Goal: Task Accomplishment & Management: Use online tool/utility

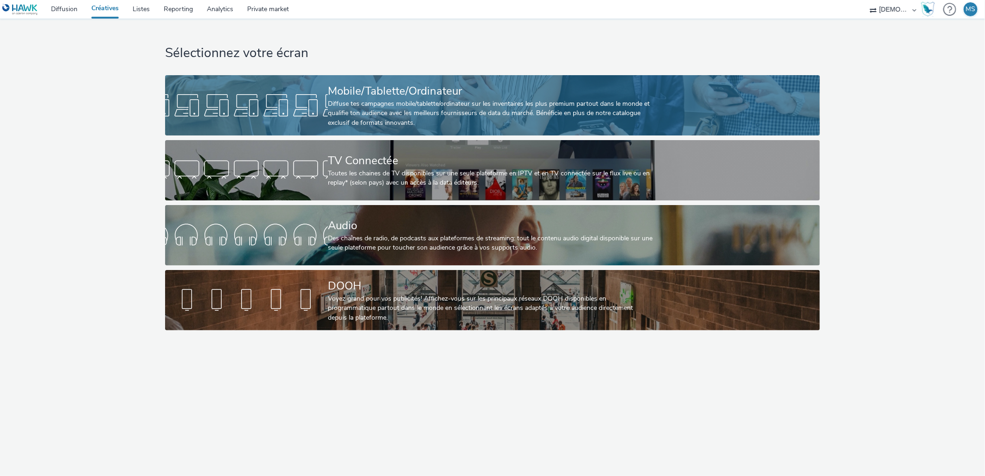
click at [358, 78] on div "Mobile/Tablette/Ordinateur Diffuse tes campagnes mobile/tablette/ordinateur sur…" at bounding box center [491, 105] width 326 height 60
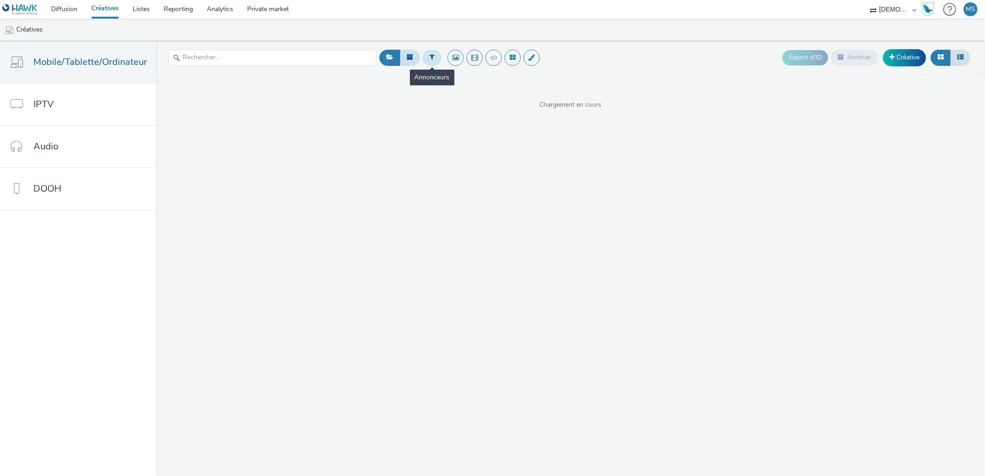
click at [436, 53] on button at bounding box center [432, 58] width 19 height 16
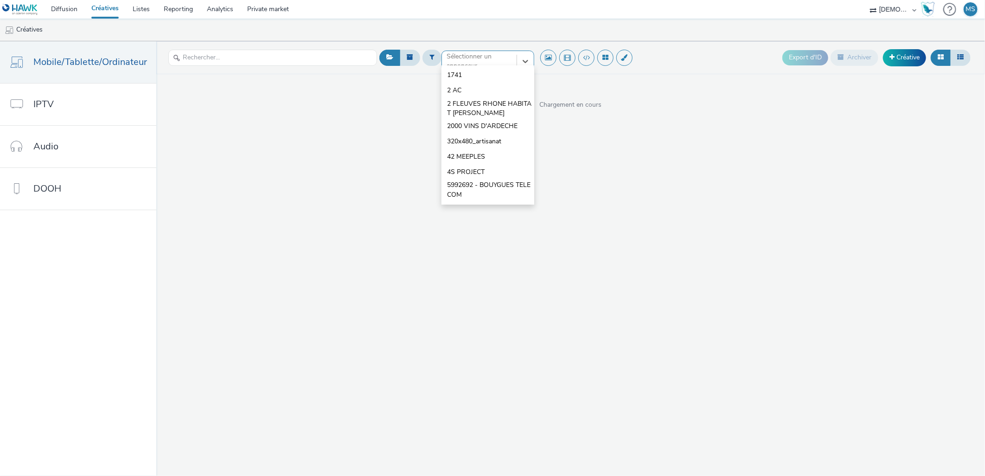
click at [461, 59] on div at bounding box center [479, 61] width 65 height 11
type input "g"
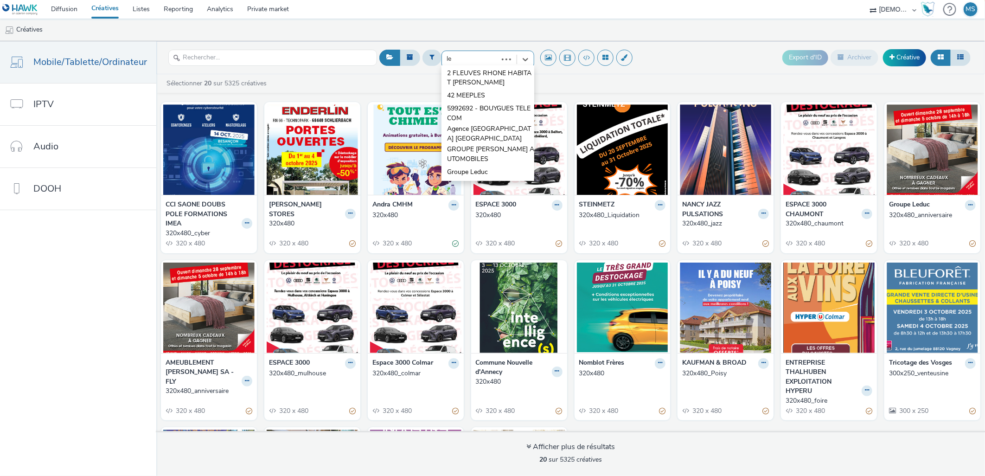
scroll to position [0, 0]
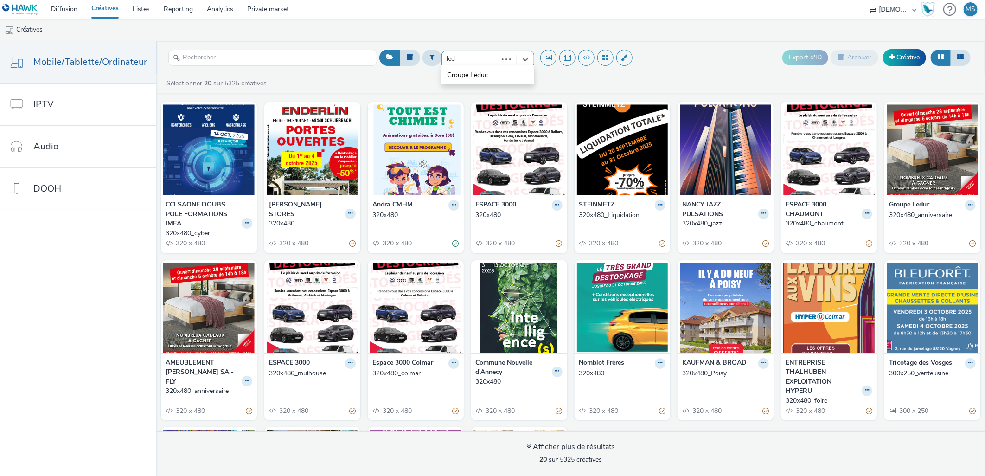
type input "ledu"
click at [465, 98] on span "Groupe Leduc" at bounding box center [467, 95] width 41 height 9
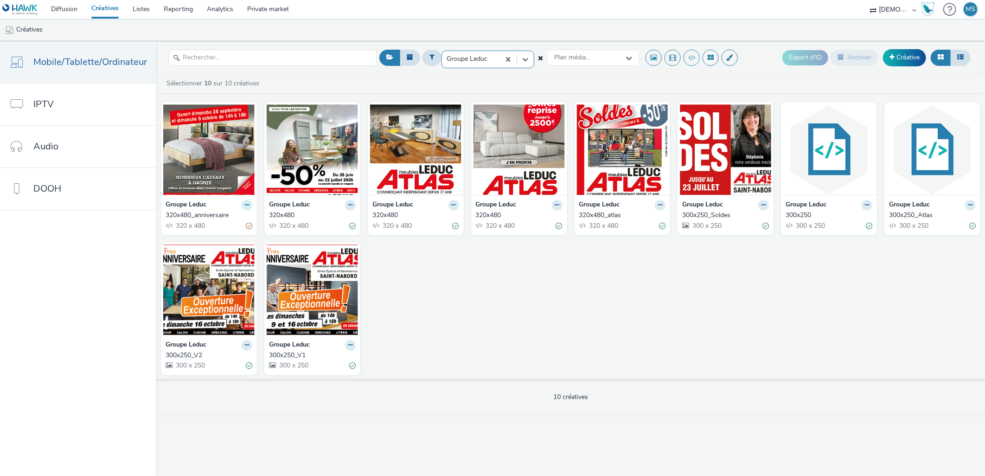
click at [249, 203] on button at bounding box center [247, 205] width 11 height 11
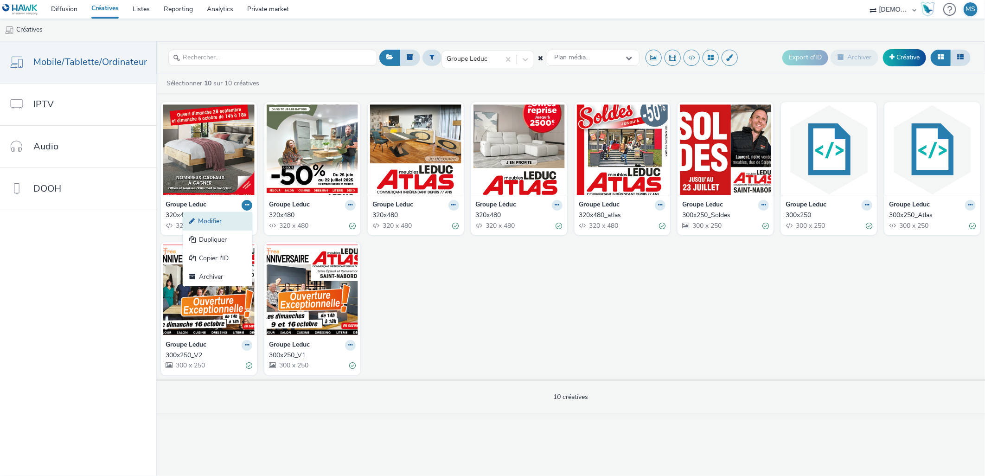
click at [233, 220] on link "Modifier" at bounding box center [218, 221] width 70 height 19
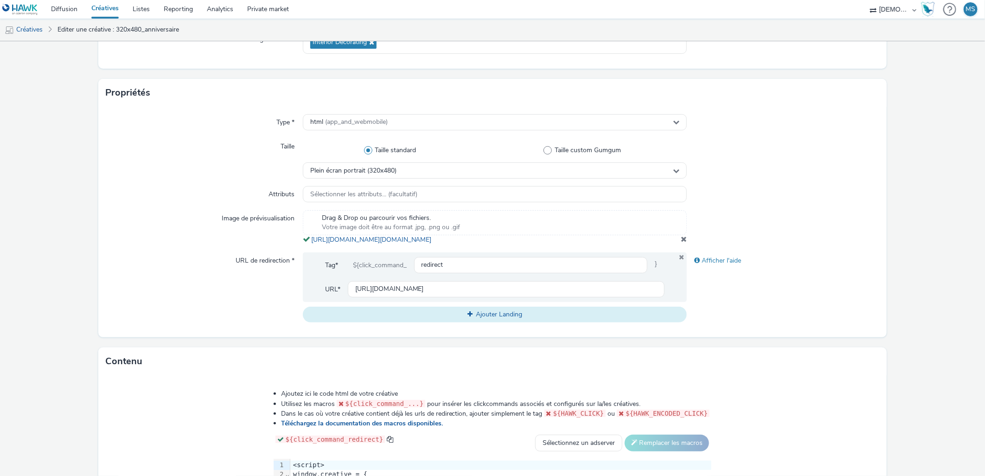
scroll to position [155, 0]
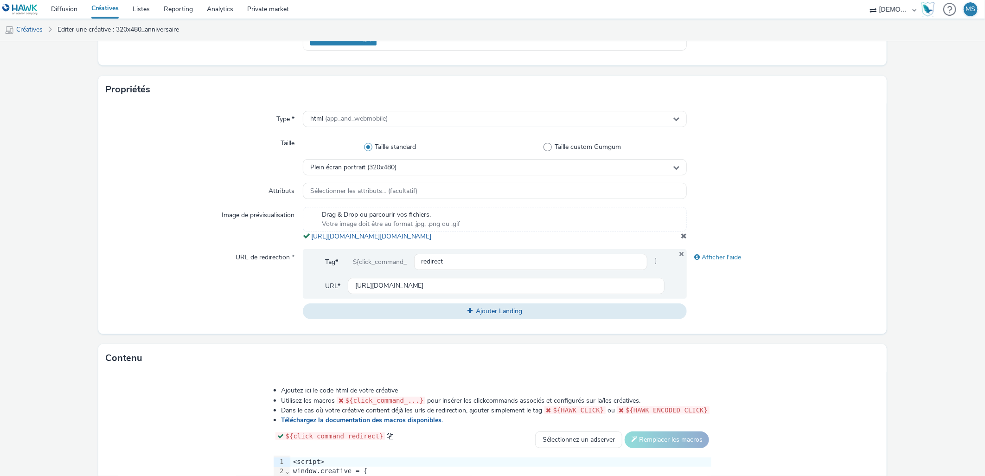
click at [681, 239] on span at bounding box center [684, 235] width 6 height 7
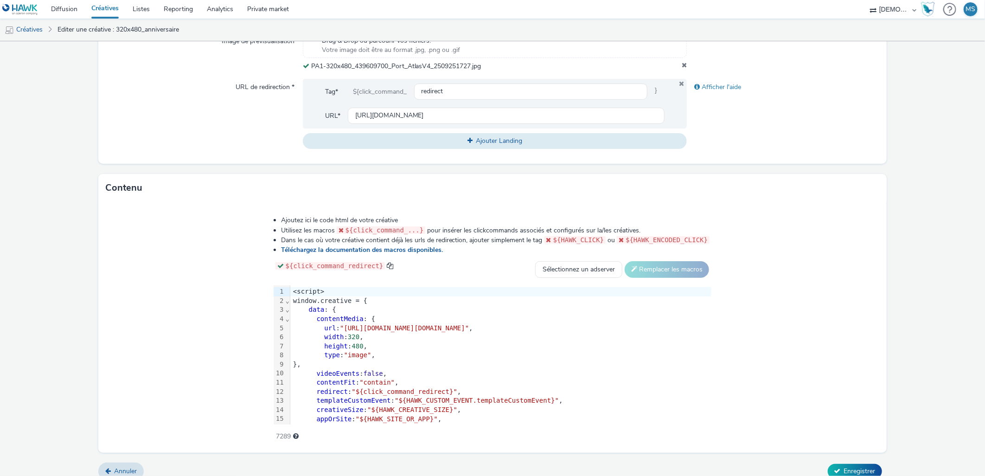
scroll to position [339, 0]
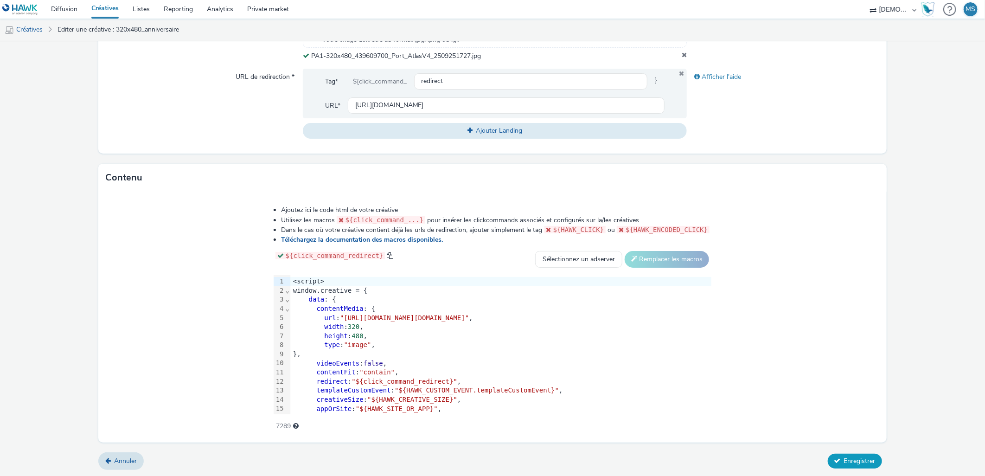
click at [863, 457] on span "Enregistrer" at bounding box center [860, 461] width 32 height 9
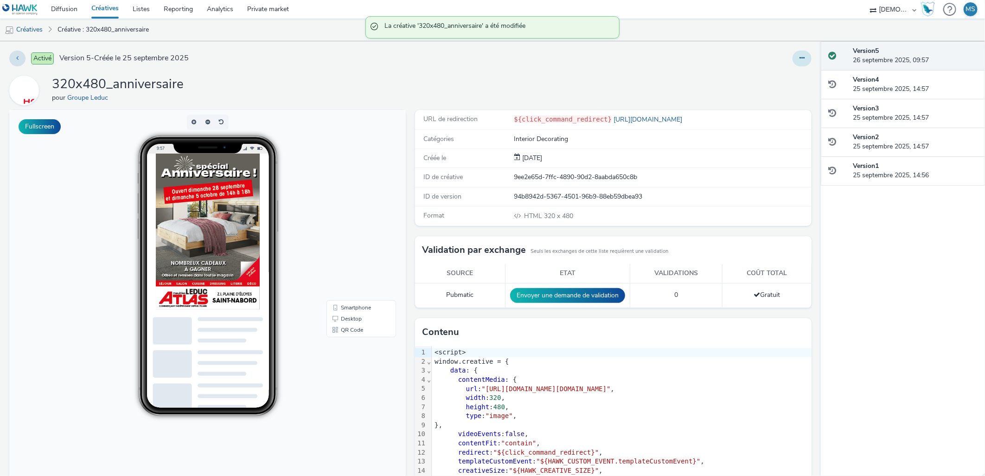
click at [793, 53] on button at bounding box center [802, 59] width 19 height 16
click at [766, 71] on link "Modifier" at bounding box center [777, 77] width 70 height 19
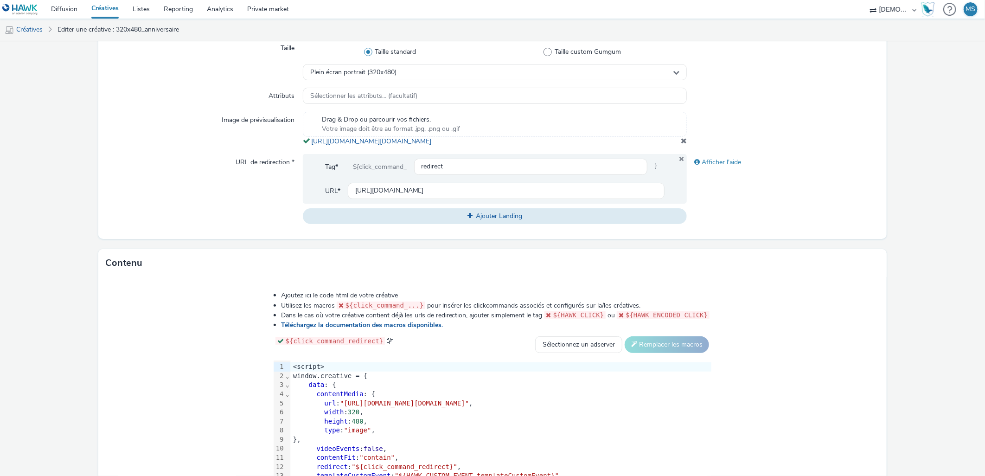
scroll to position [344, 0]
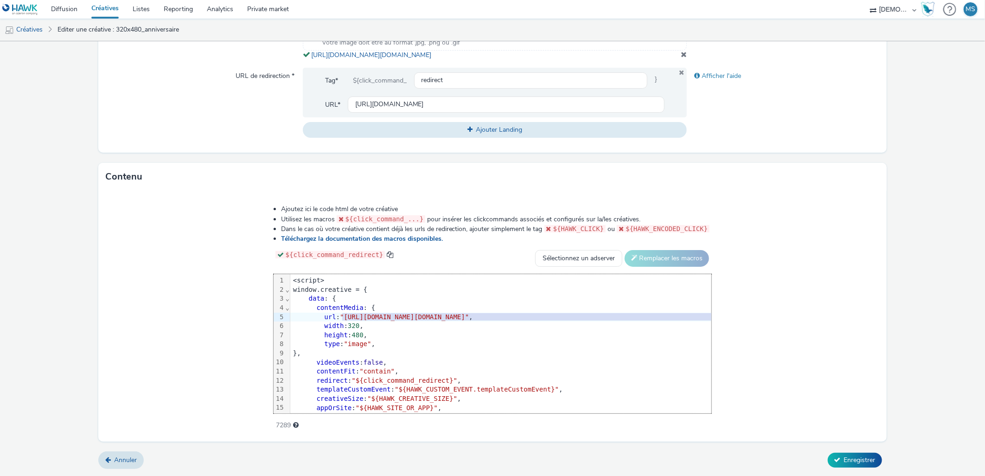
drag, startPoint x: 246, startPoint y: 321, endPoint x: 798, endPoint y: 319, distance: 552.1
click at [469, 319] on span ""[URL][DOMAIN_NAME][DOMAIN_NAME]"" at bounding box center [404, 316] width 129 height 7
click at [865, 457] on span "Enregistrer" at bounding box center [860, 460] width 32 height 9
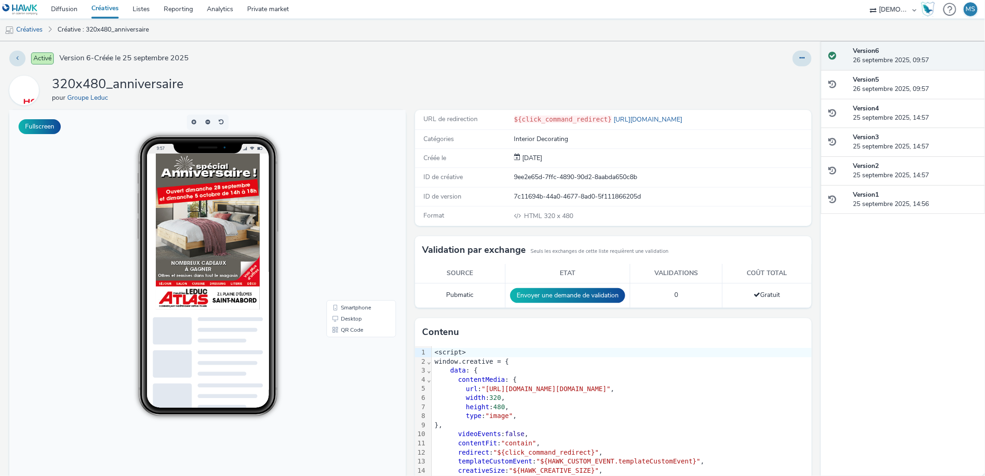
click at [706, 36] on ul "Créatives Créative : 320x480_anniversaire" at bounding box center [492, 30] width 985 height 22
click at [645, 30] on ul "Créatives Créative : 320x480_anniversaire" at bounding box center [492, 30] width 985 height 22
